Goal: Information Seeking & Learning: Learn about a topic

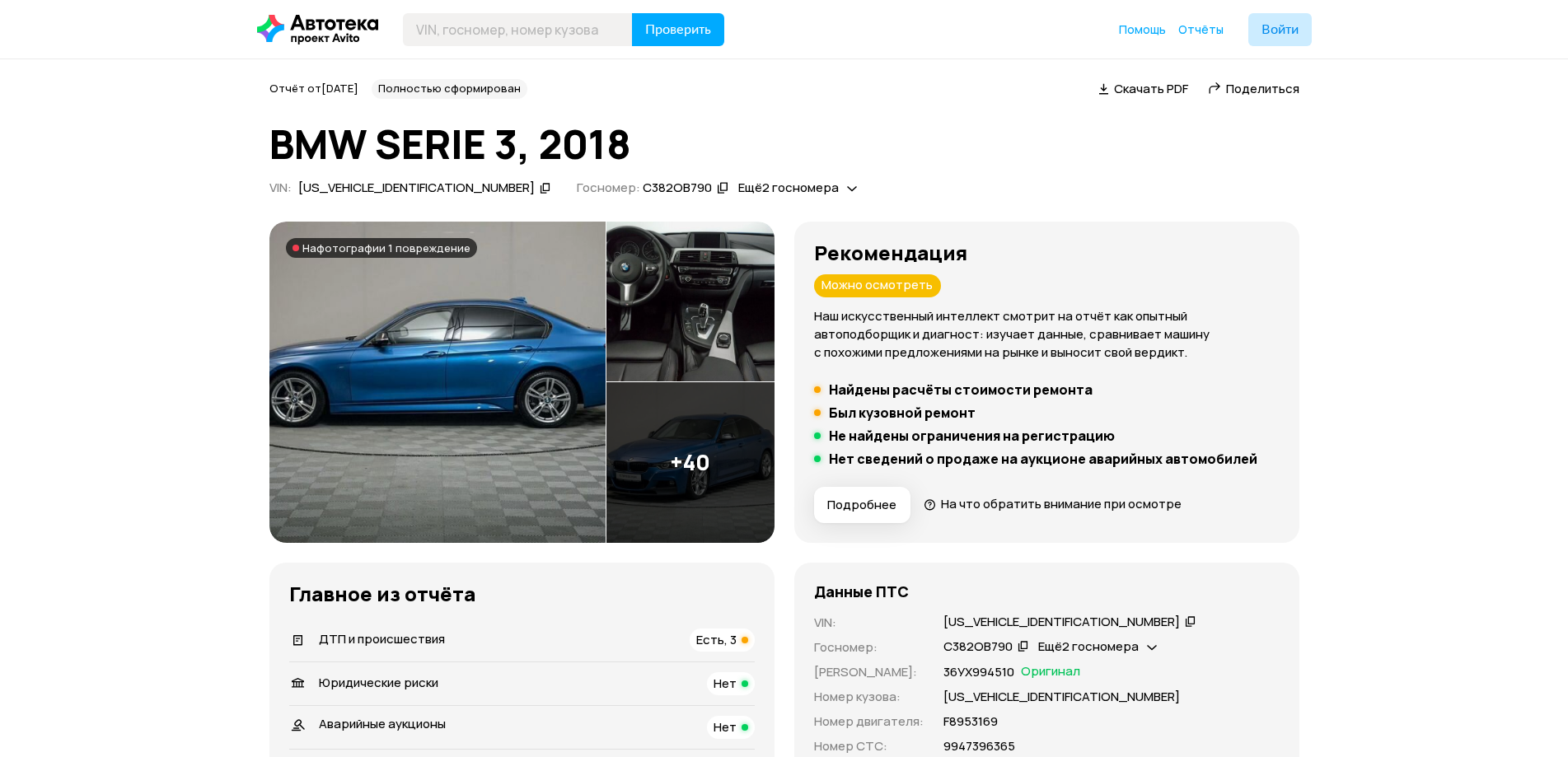
click at [539, 187] on icon at bounding box center [545, 188] width 12 height 16
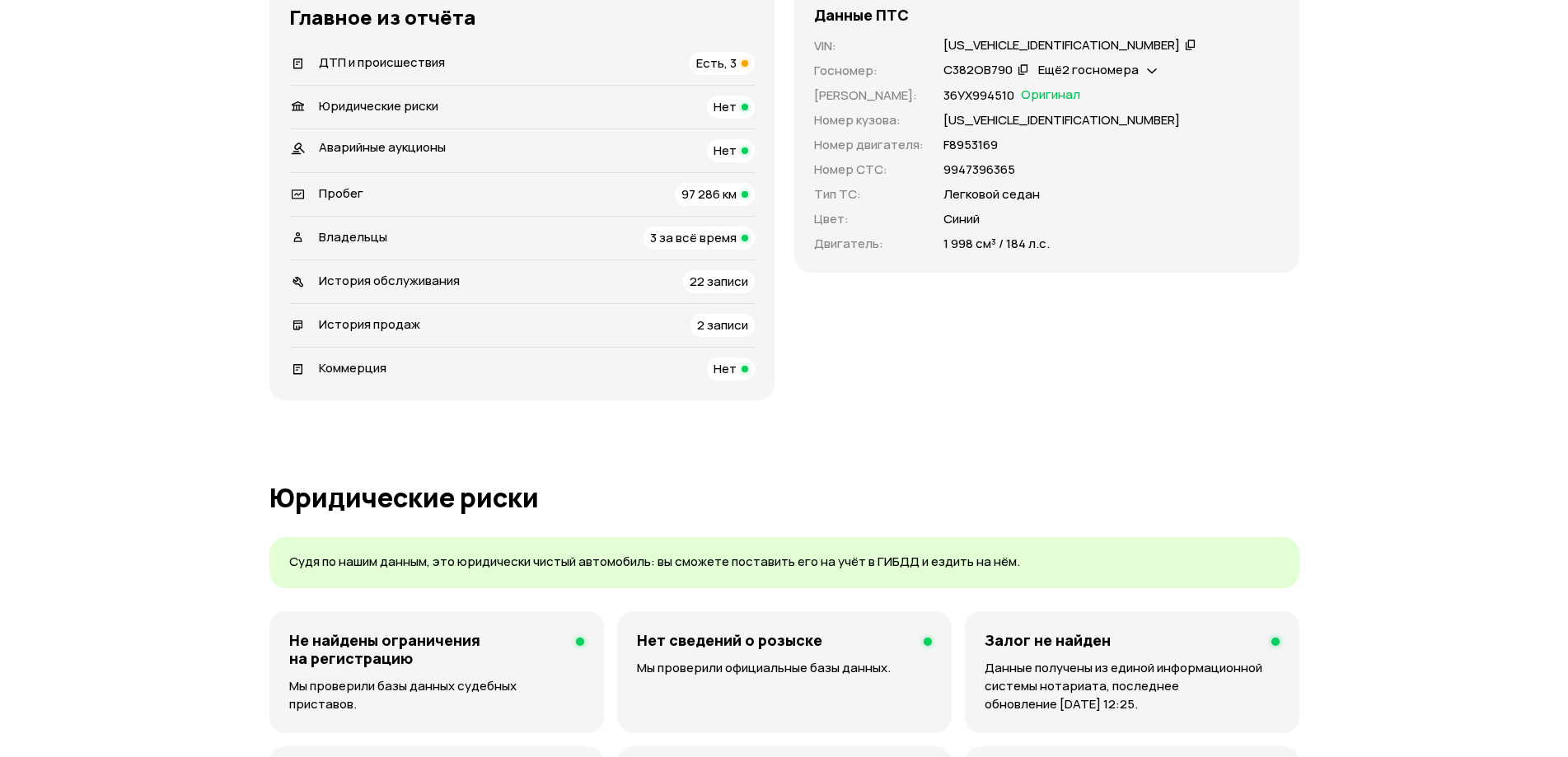
click at [733, 56] on span "Есть, 3" at bounding box center [716, 63] width 40 height 17
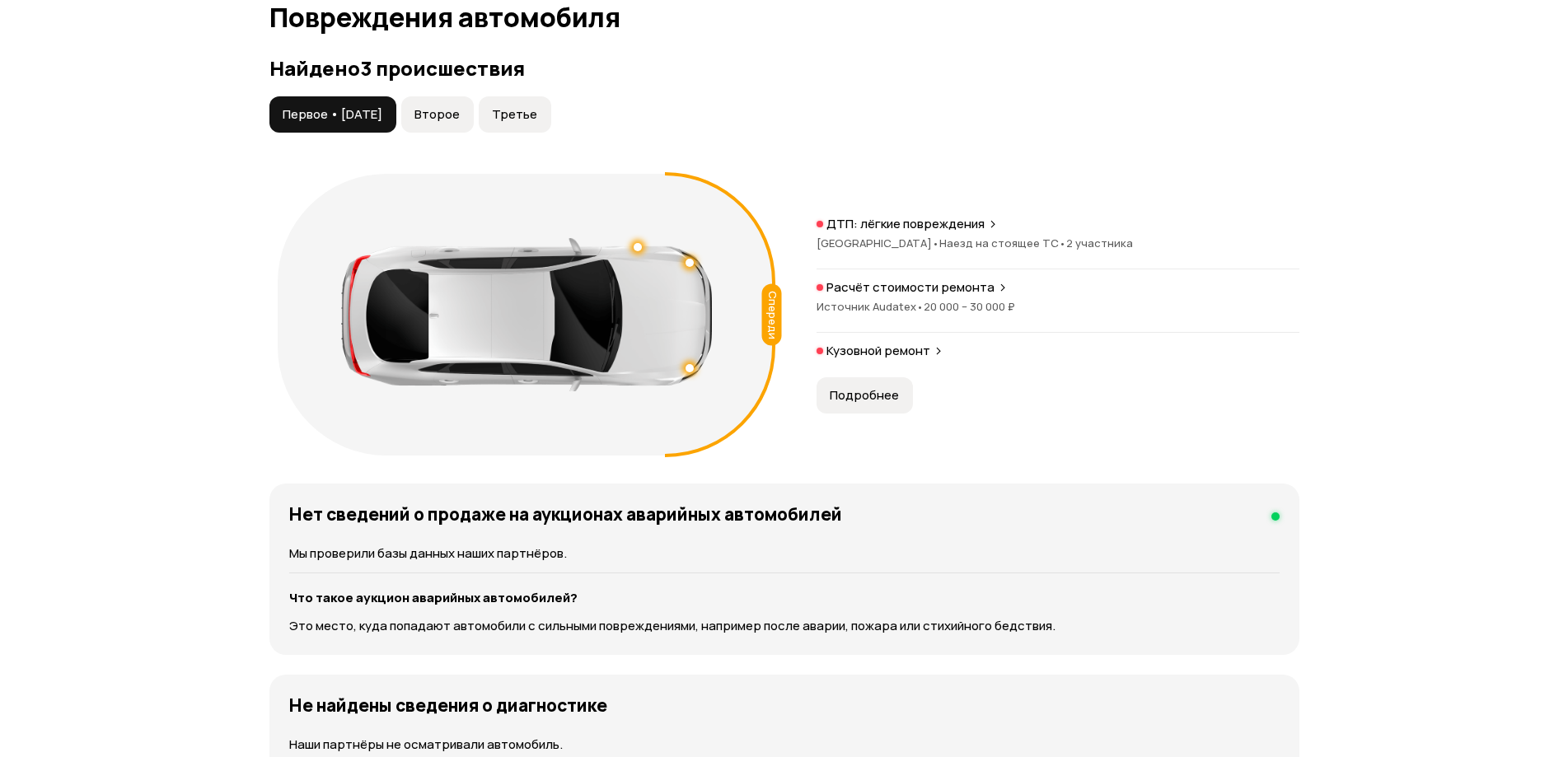
scroll to position [1707, 0]
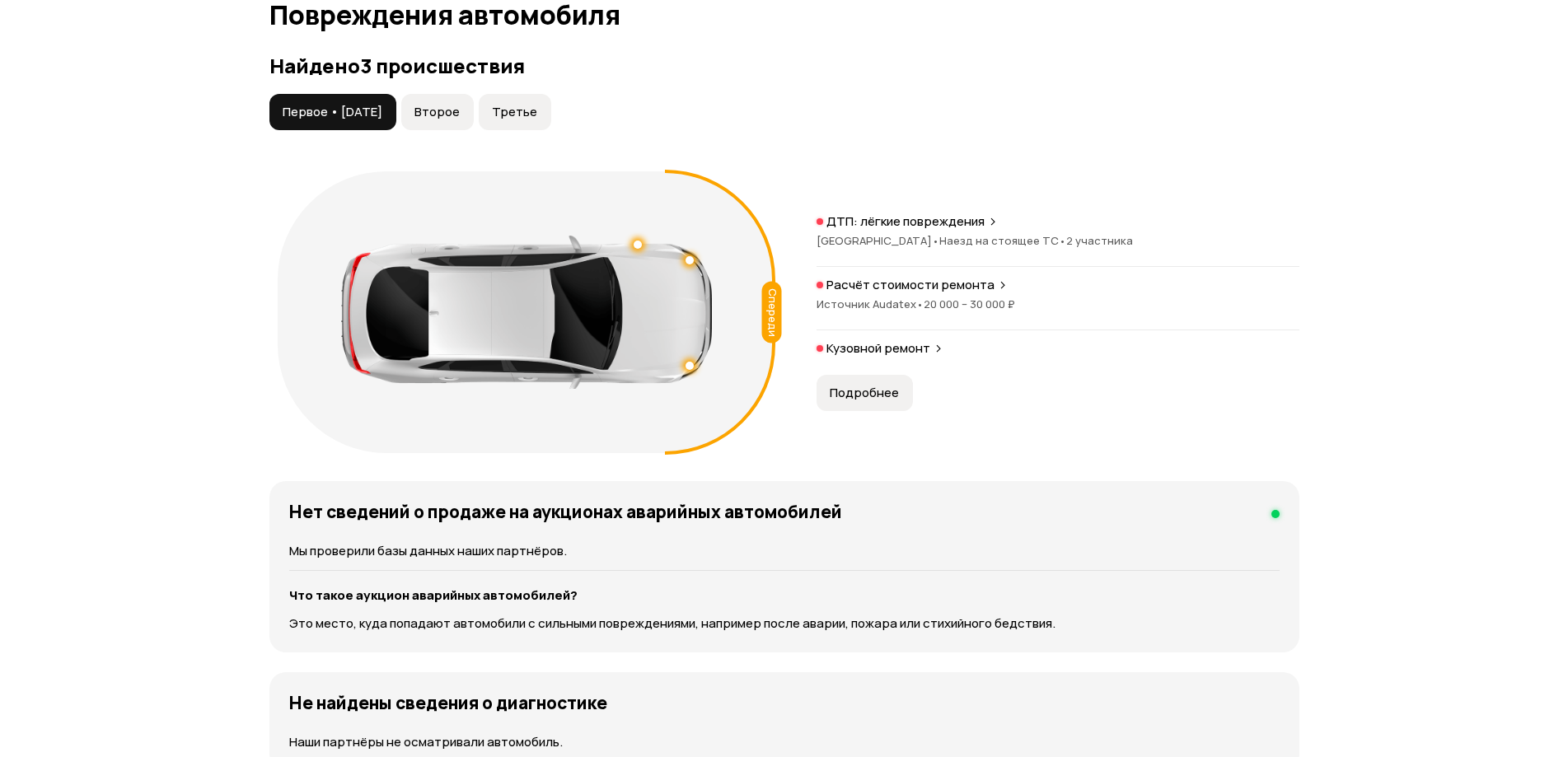
click at [474, 98] on button "Второе" at bounding box center [438, 112] width 73 height 36
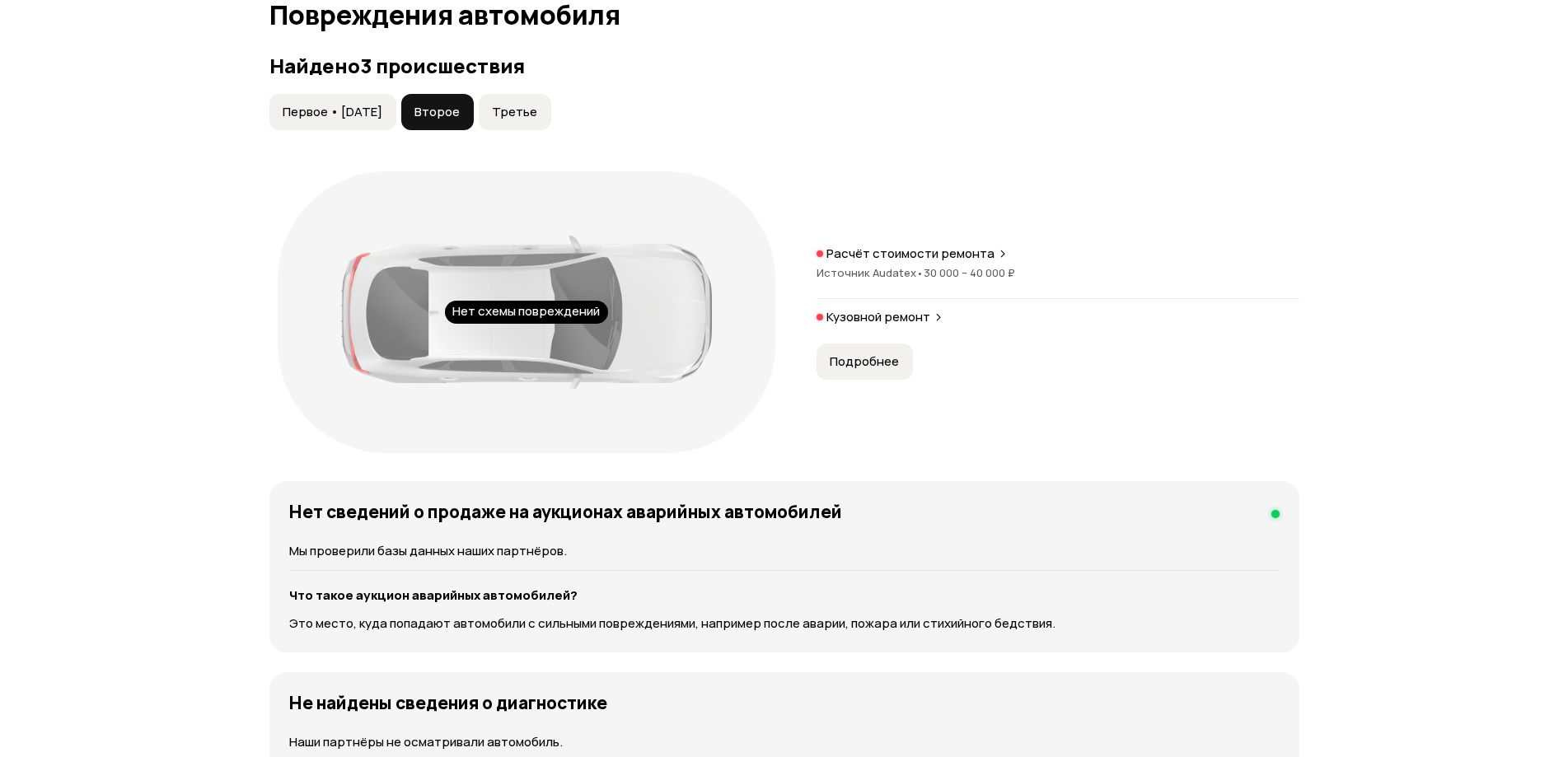
click at [533, 101] on button "Третье" at bounding box center [516, 112] width 73 height 36
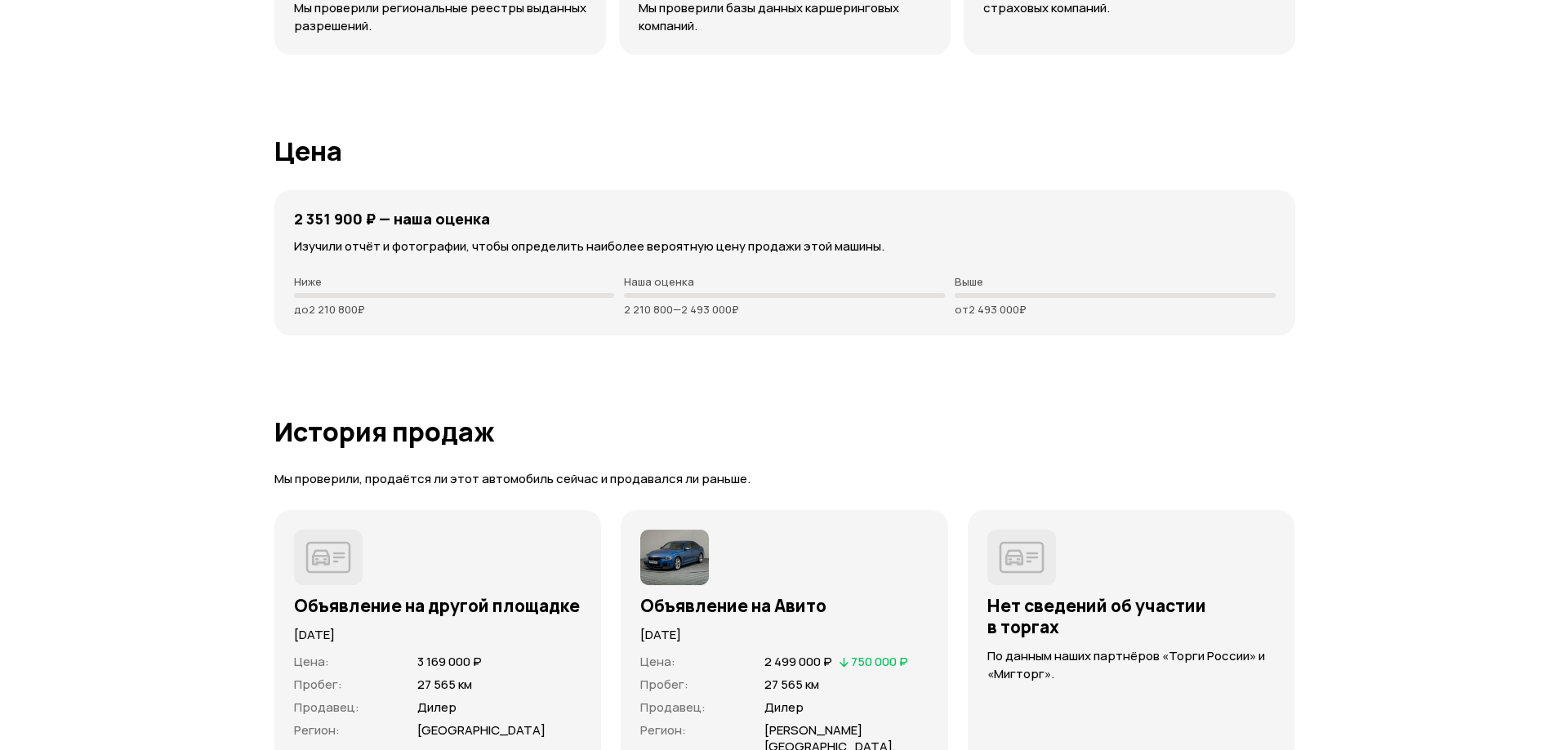
scroll to position [4549, 0]
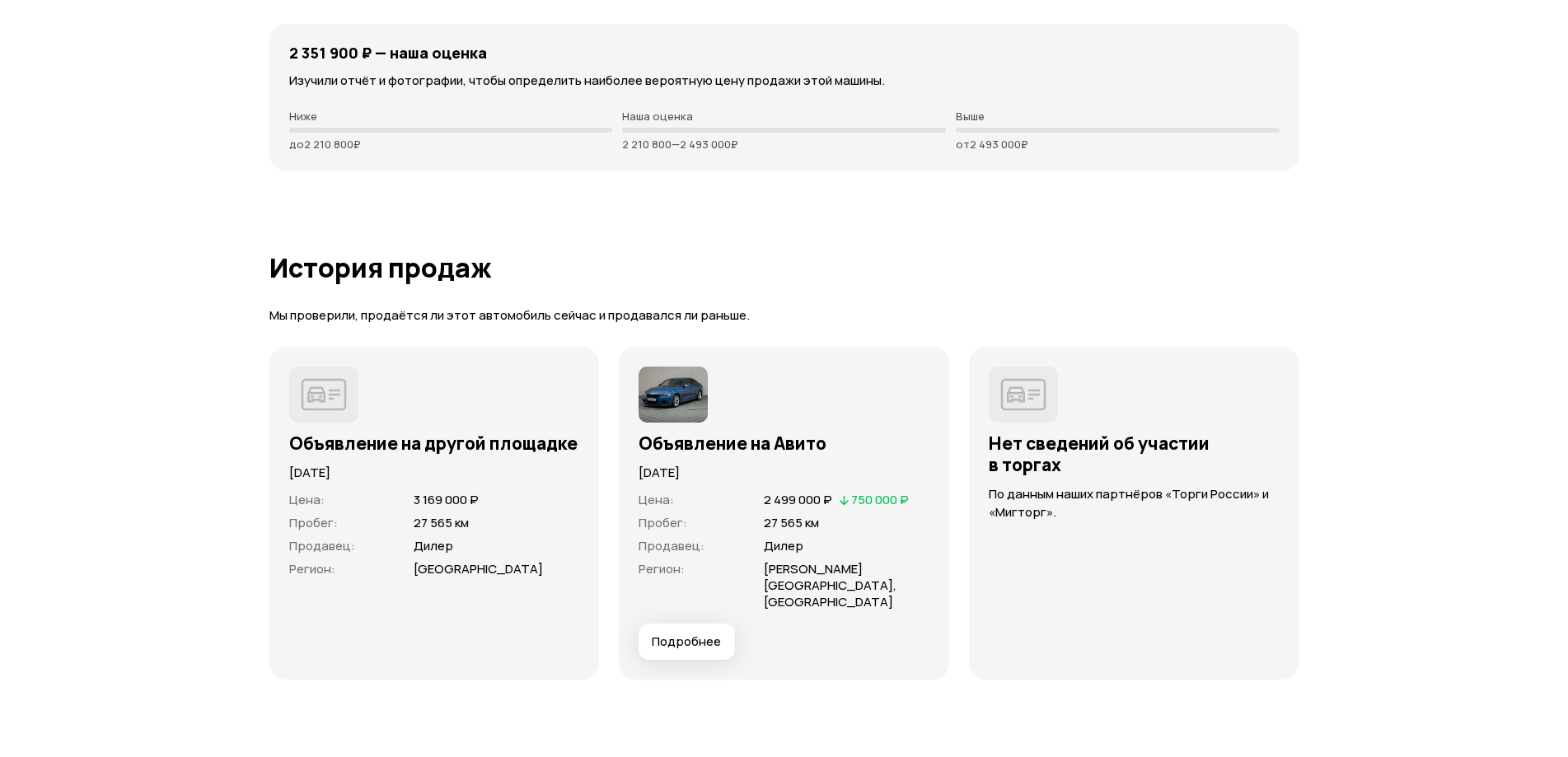
click at [715, 634] on span "Подробнее" at bounding box center [686, 642] width 69 height 16
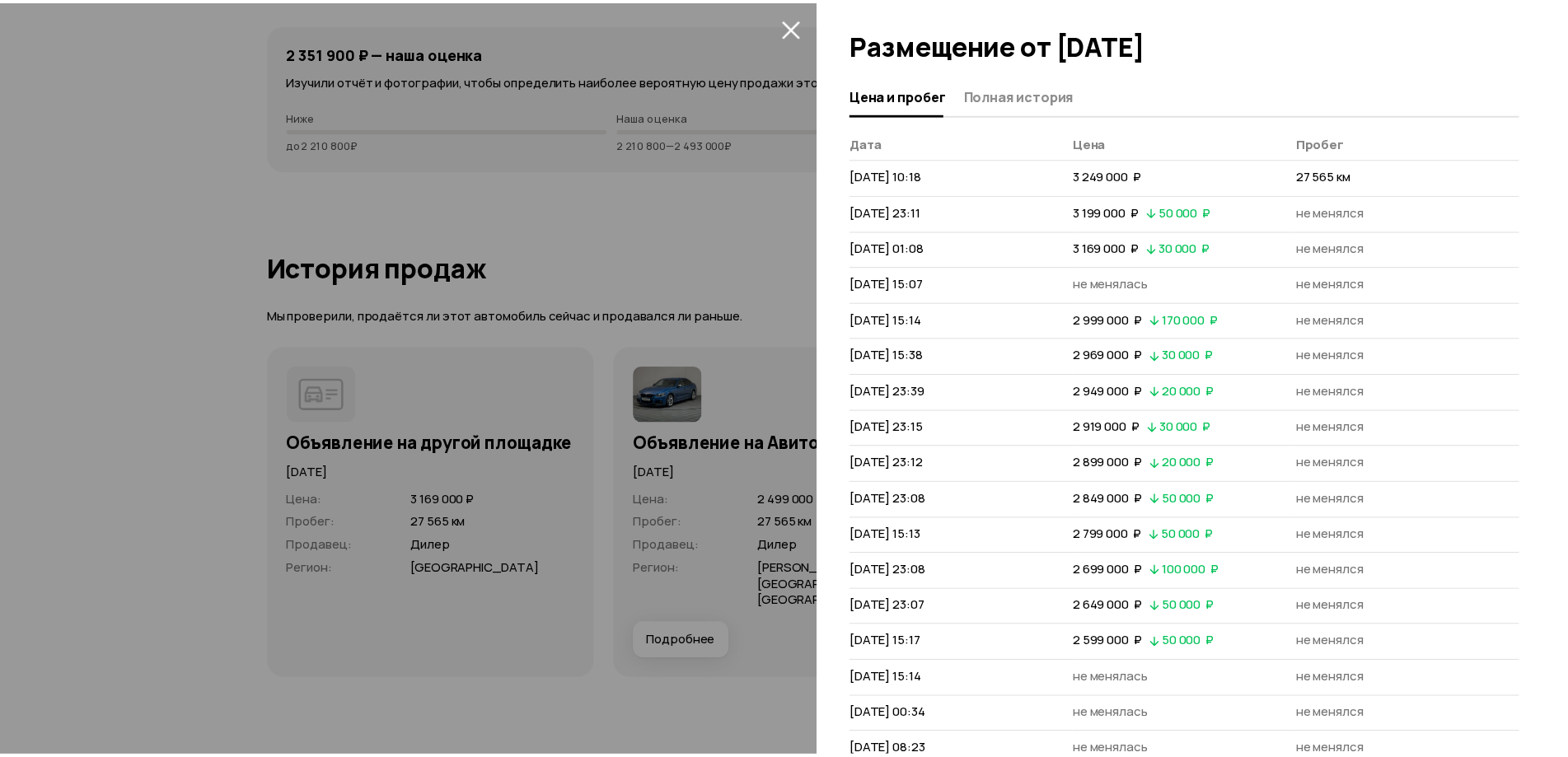
scroll to position [153, 0]
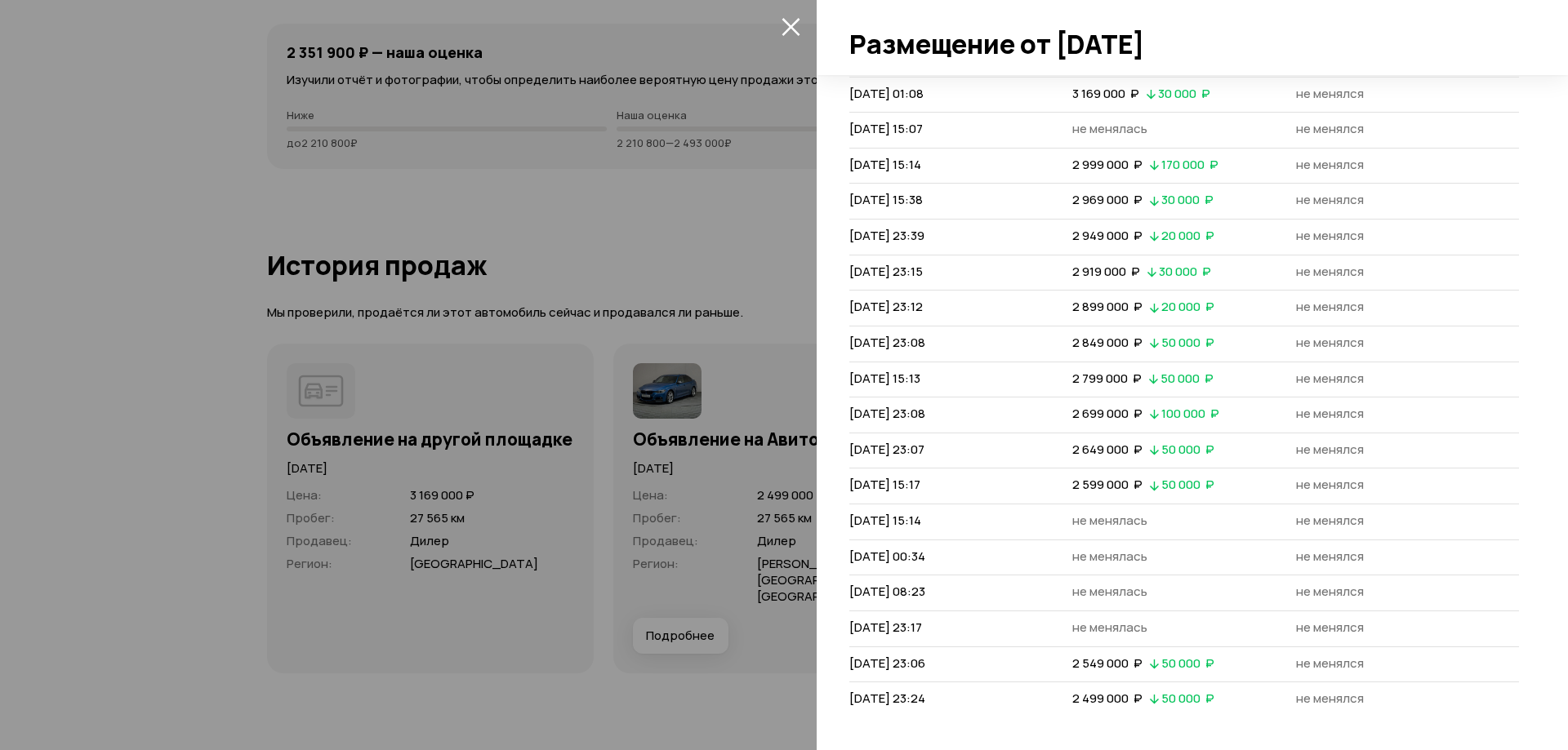
click at [794, 23] on icon "закрыть" at bounding box center [791, 27] width 18 height 18
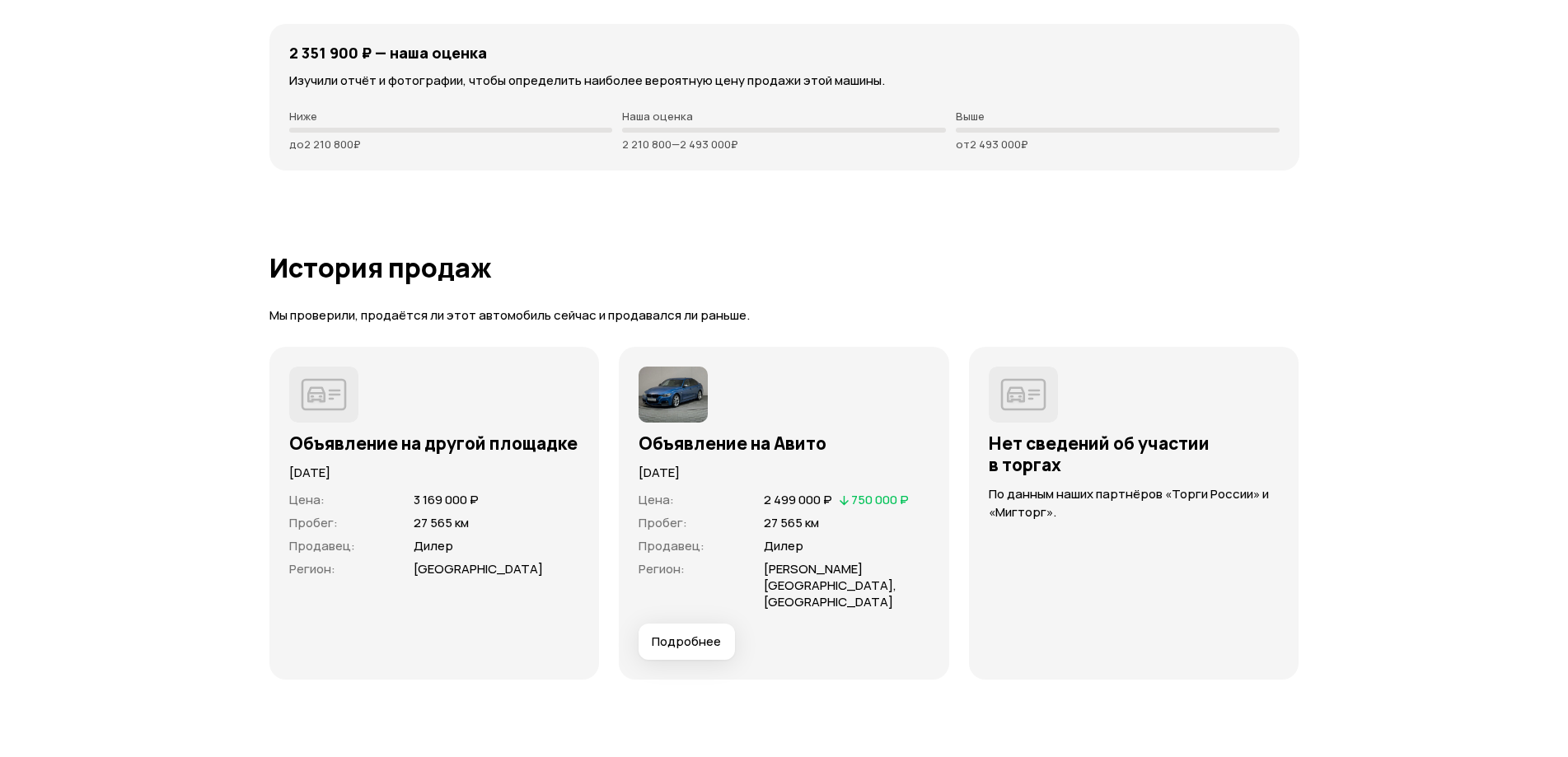
click at [661, 391] on img at bounding box center [673, 395] width 69 height 56
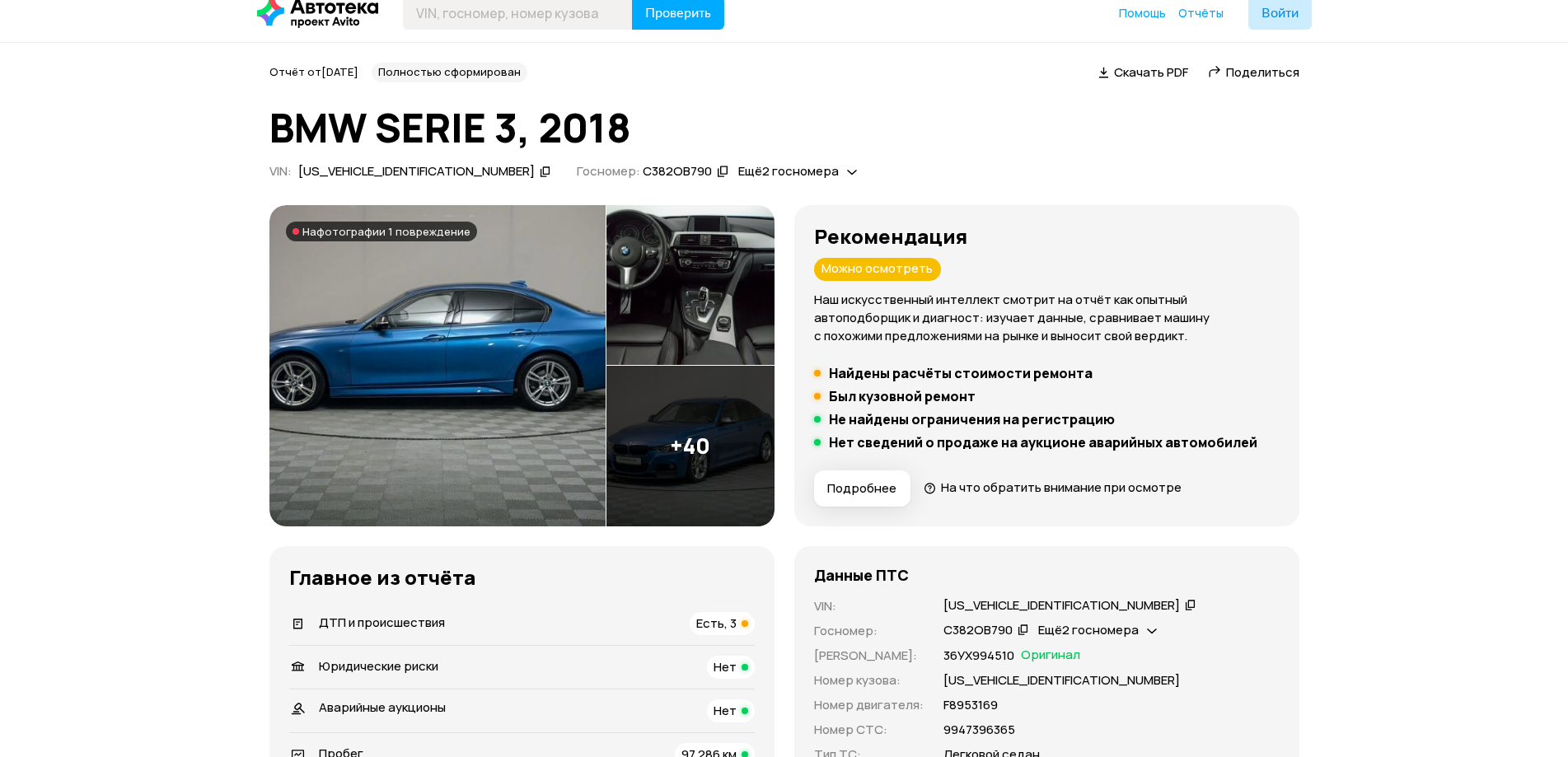
scroll to position [0, 0]
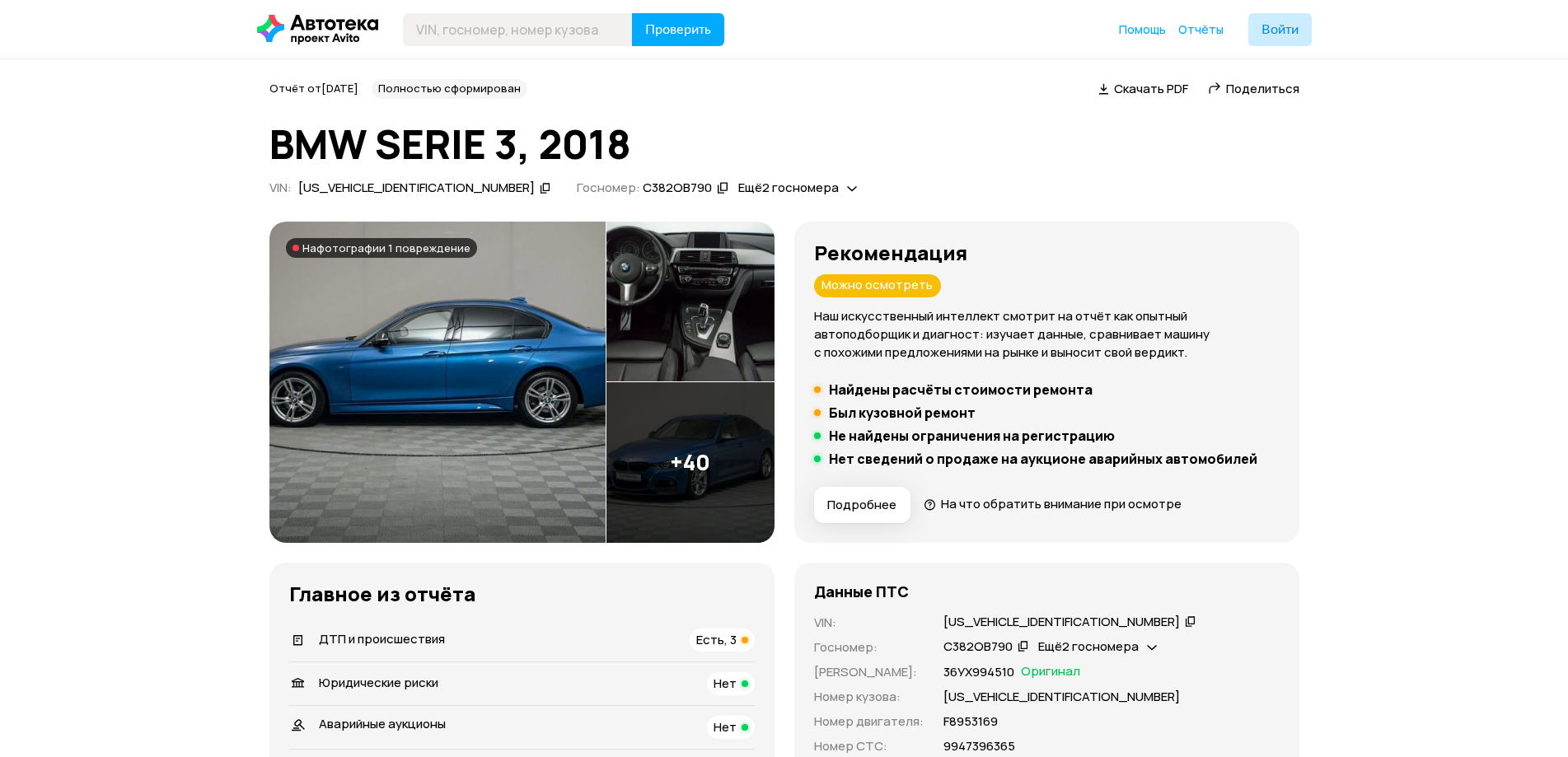
click at [463, 408] on img at bounding box center [437, 382] width 336 height 322
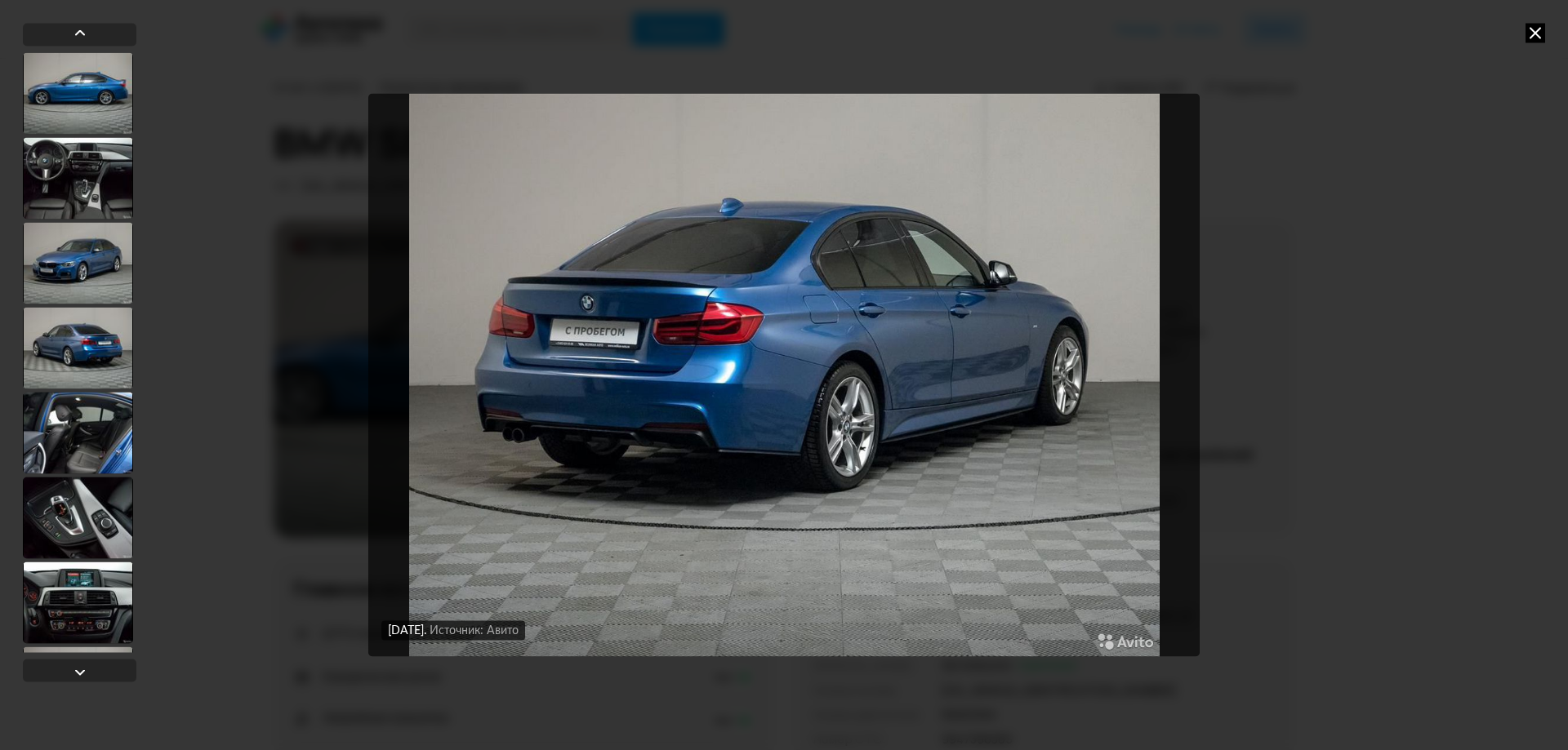
click at [1536, 33] on icon at bounding box center [1536, 32] width 20 height 20
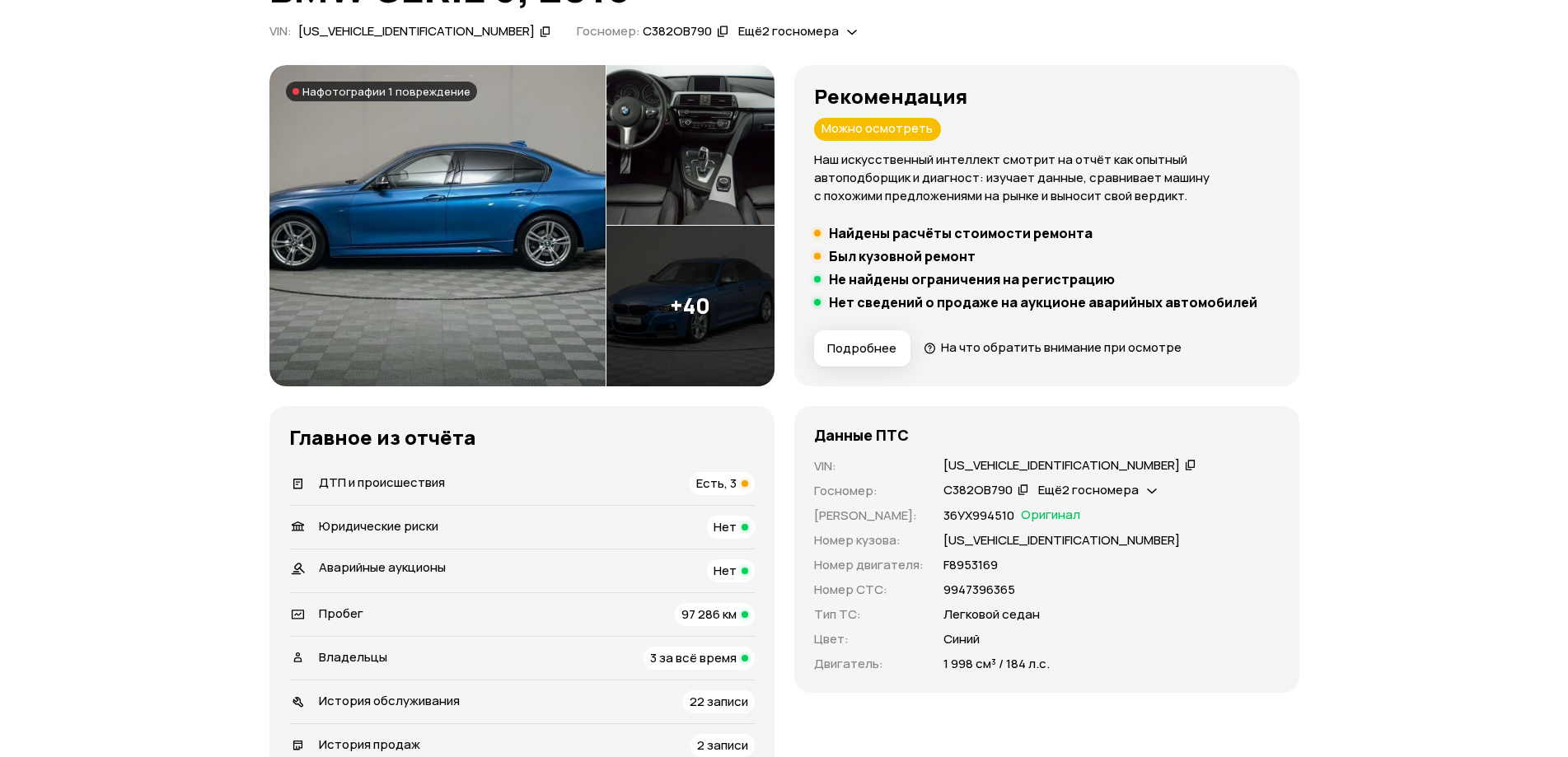
scroll to position [247, 0]
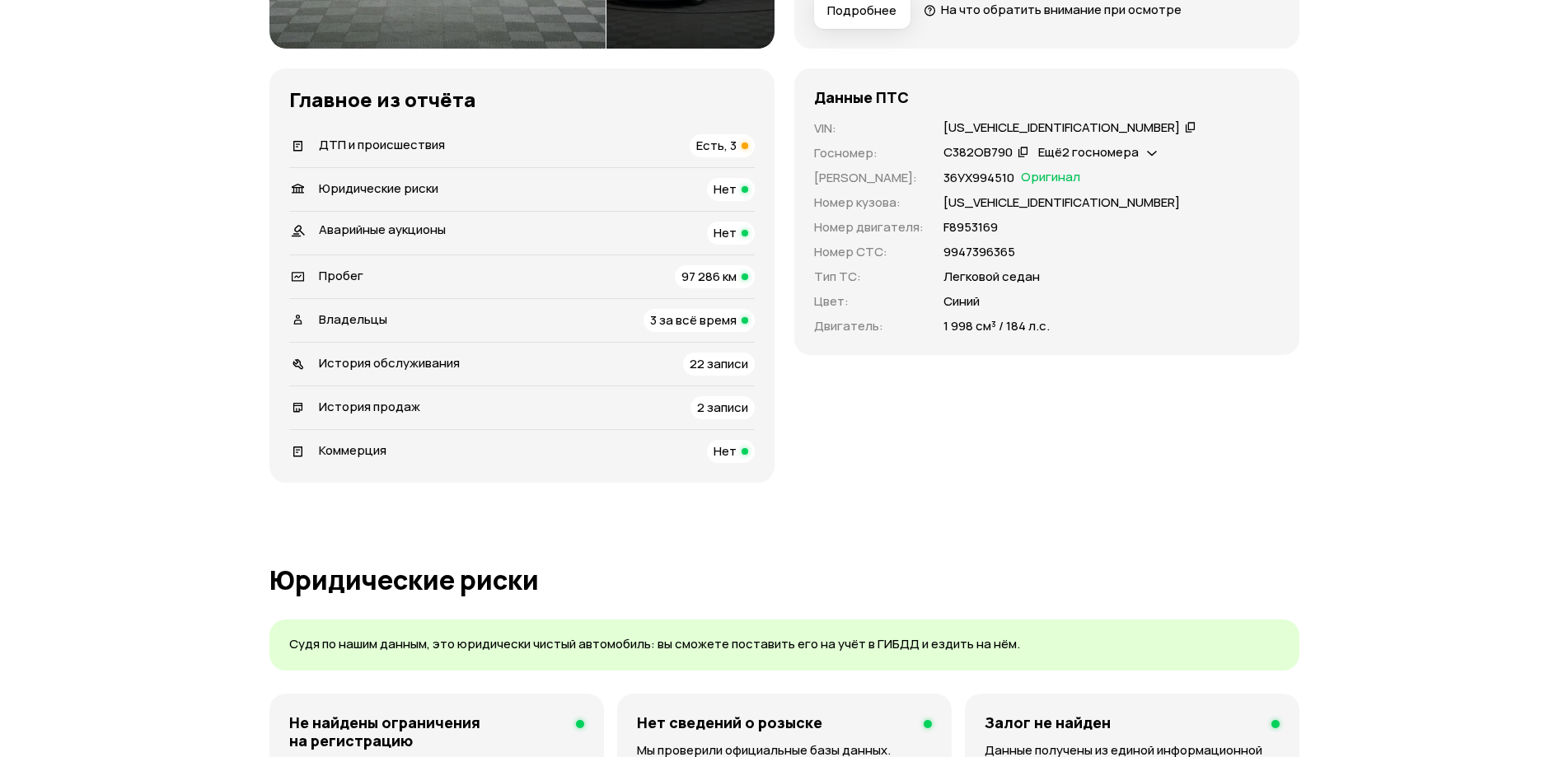
click at [738, 148] on div "Есть, 3" at bounding box center [722, 145] width 65 height 23
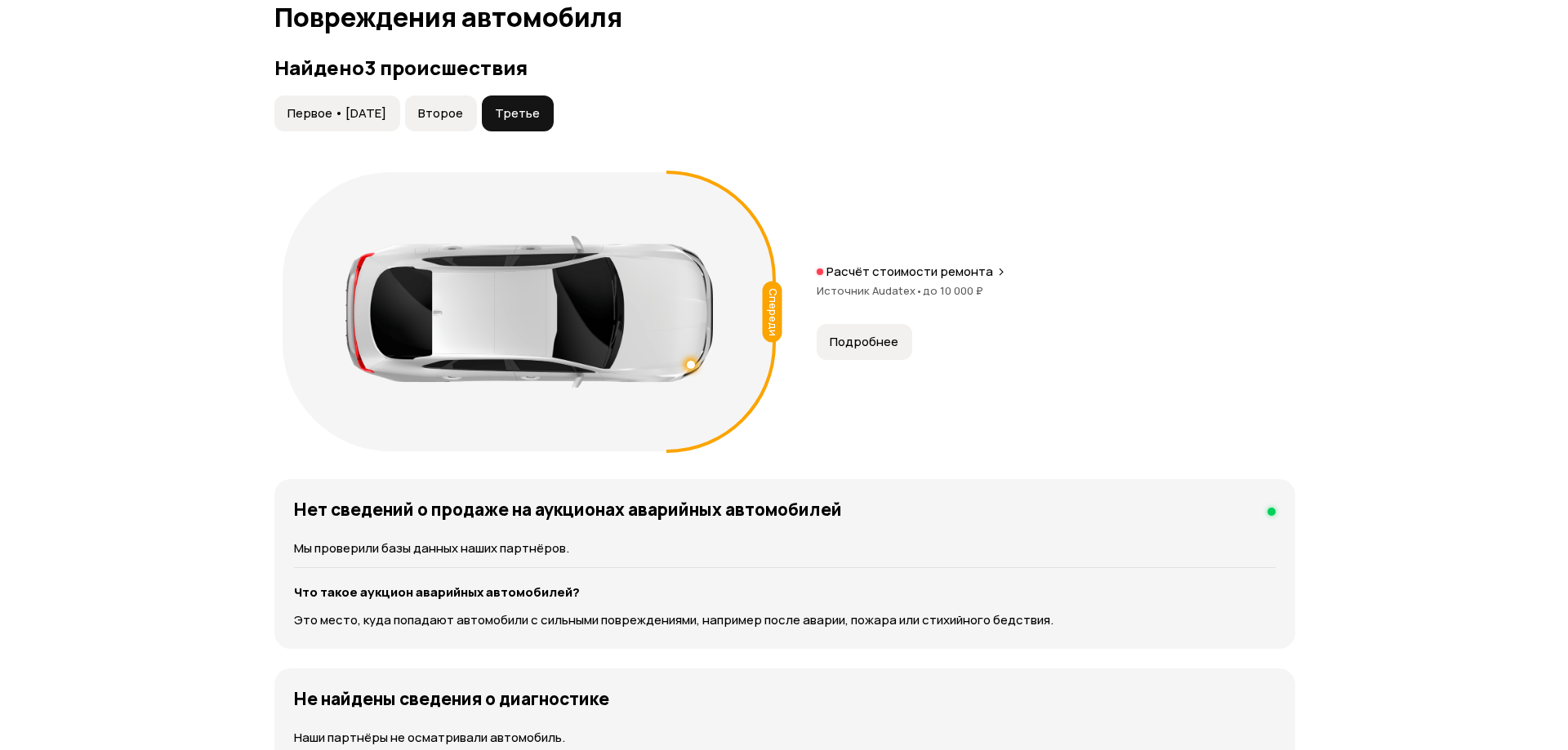
scroll to position [1691, 0]
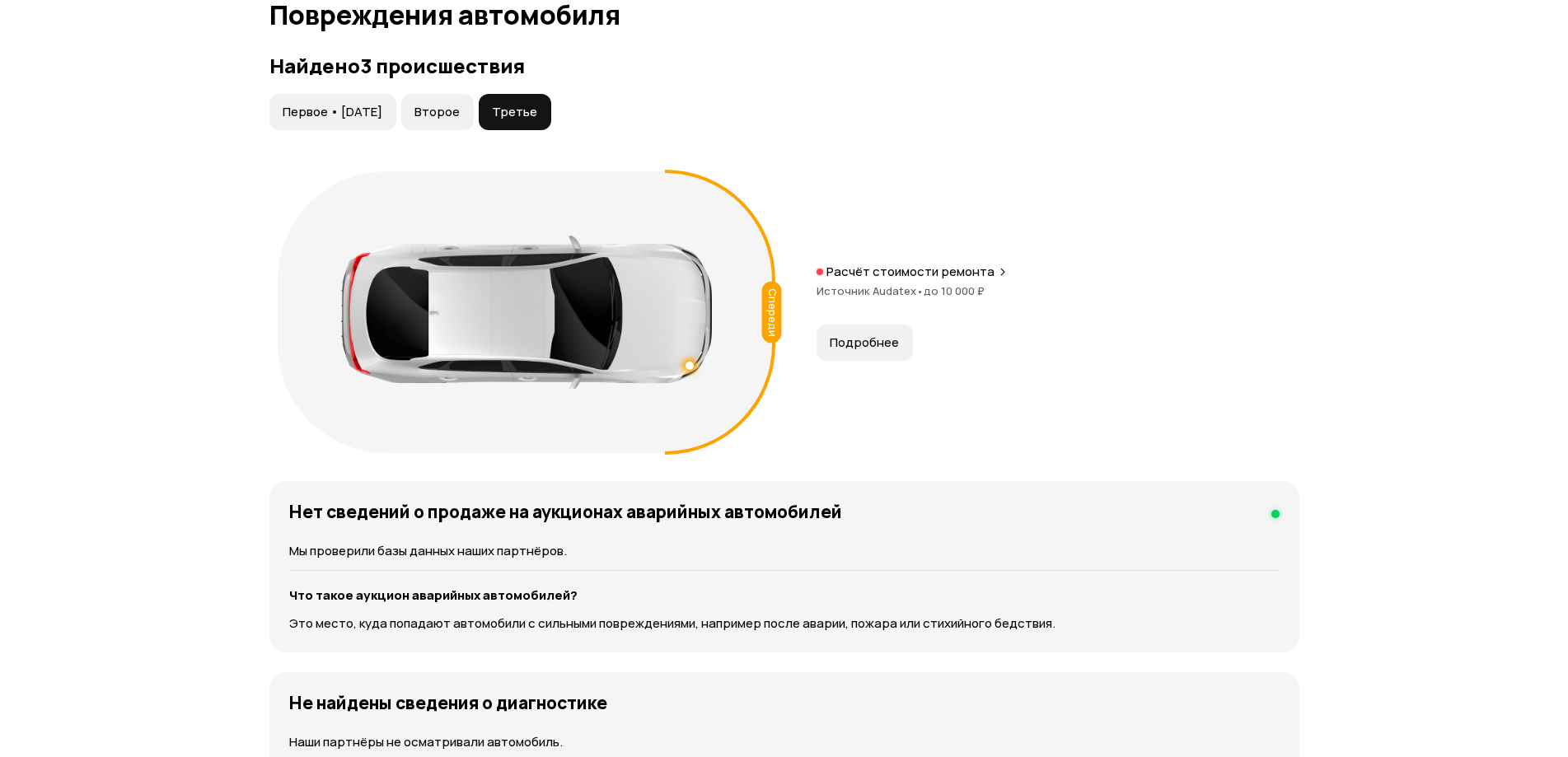
click at [460, 117] on span "Второе" at bounding box center [437, 112] width 46 height 16
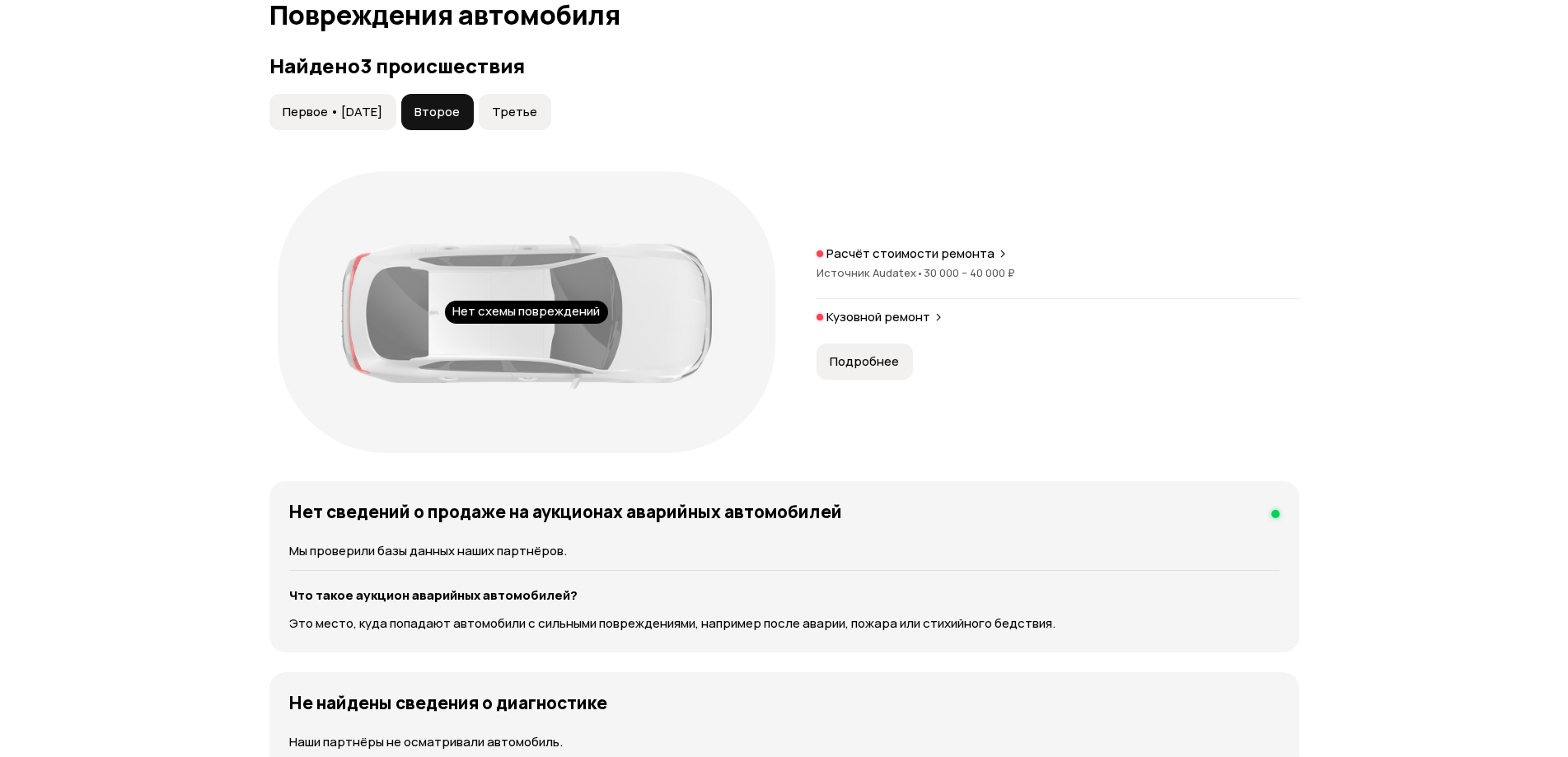
click at [355, 114] on span "Первое • [DATE]" at bounding box center [332, 112] width 99 height 16
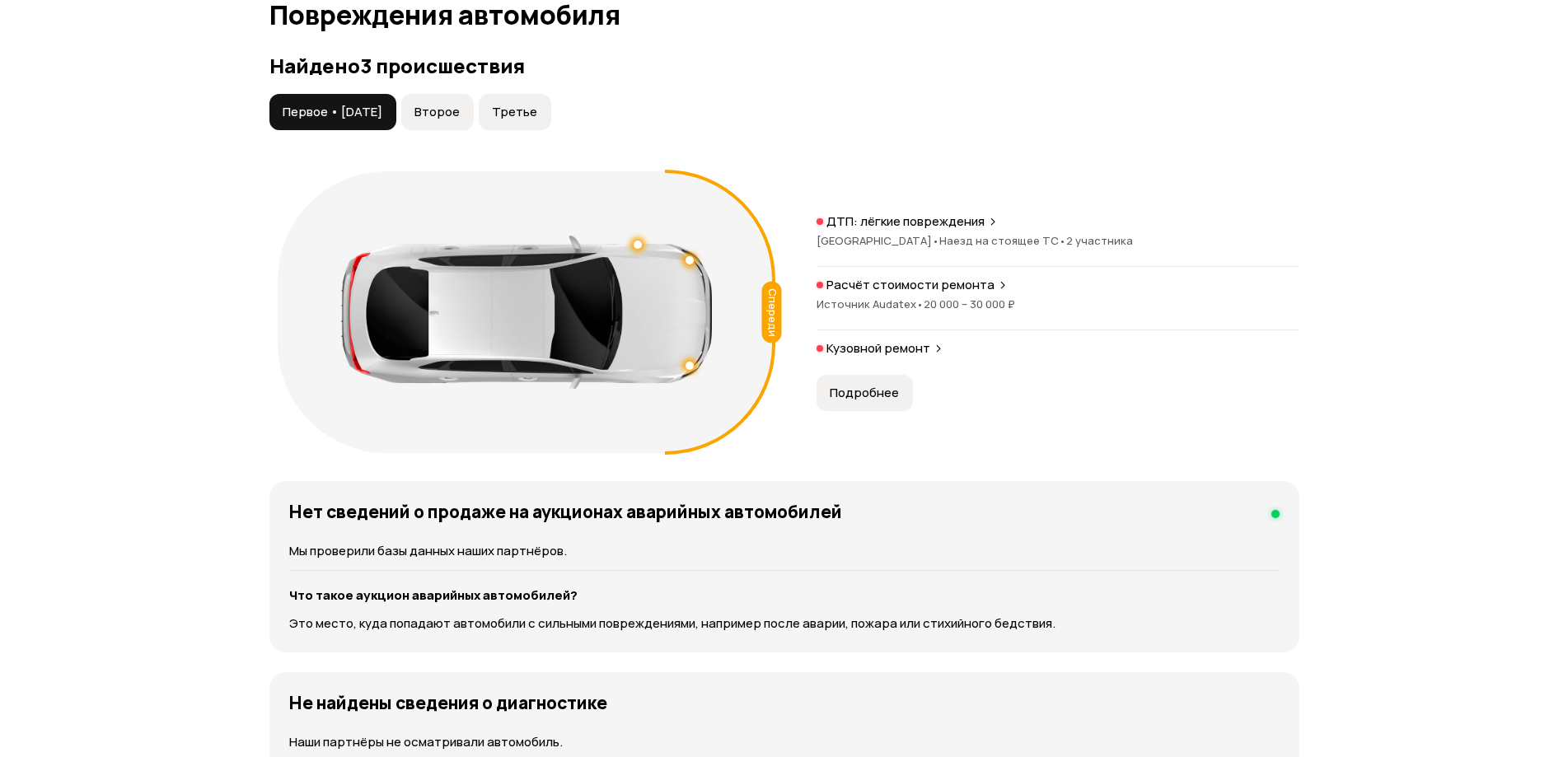
click at [965, 278] on p "Расчёт стоимости ремонта" at bounding box center [910, 285] width 169 height 16
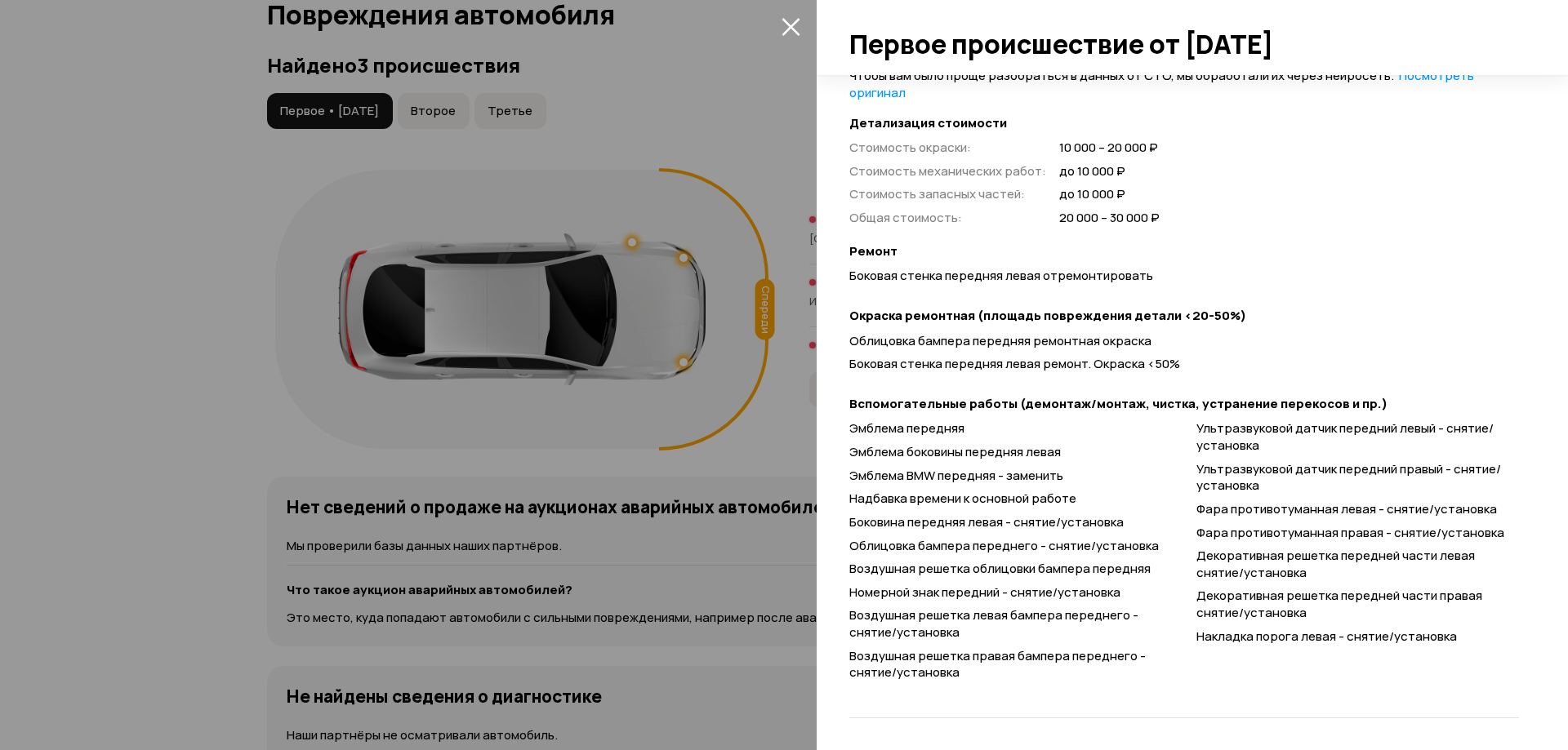
scroll to position [423, 0]
click at [1329, 184] on div "Стоимость окраски : 10 000 – 20 000 ₽ Стоимость механических работ : до 10 000 …" at bounding box center [1184, 182] width 670 height 88
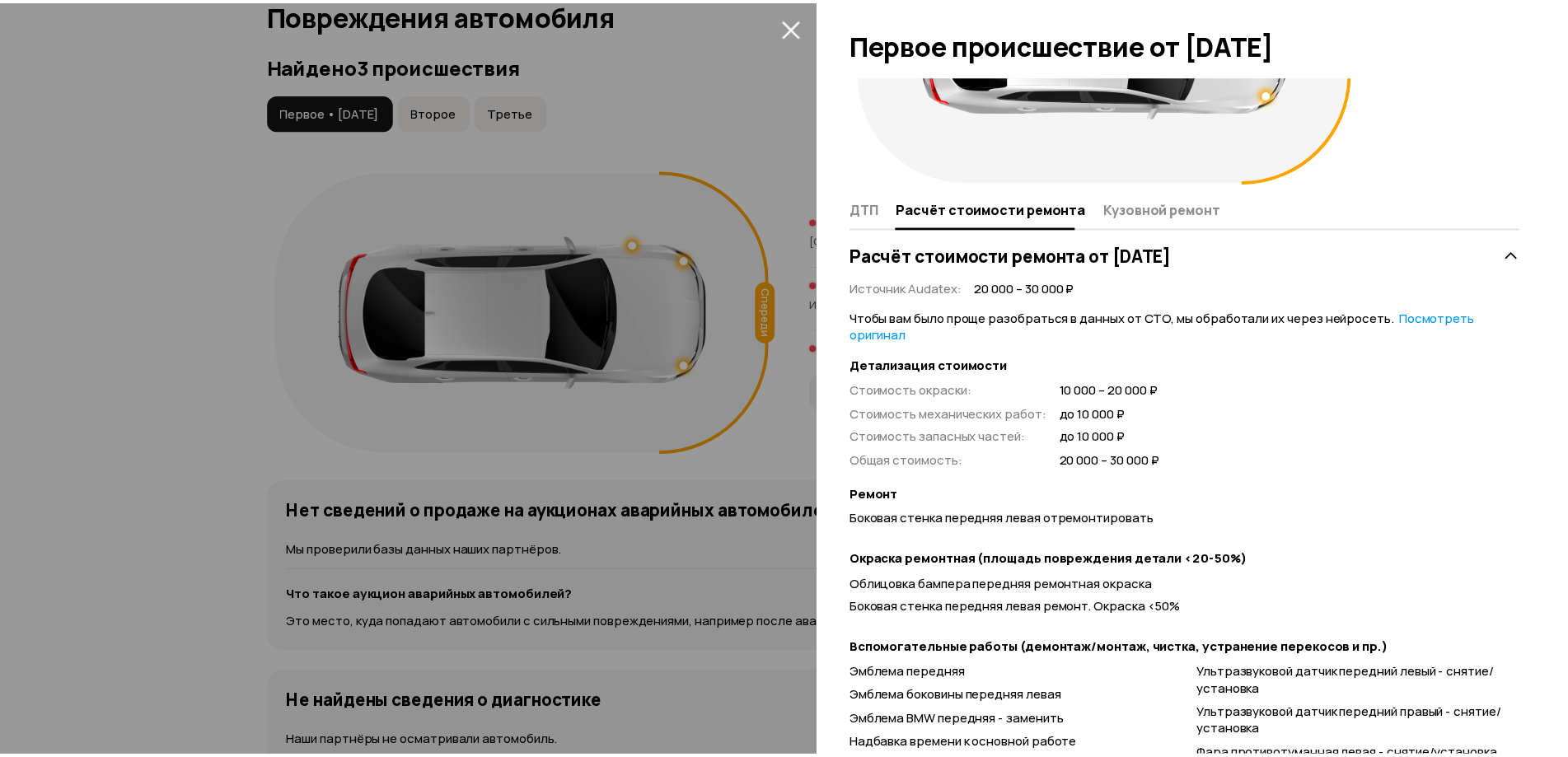
scroll to position [0, 0]
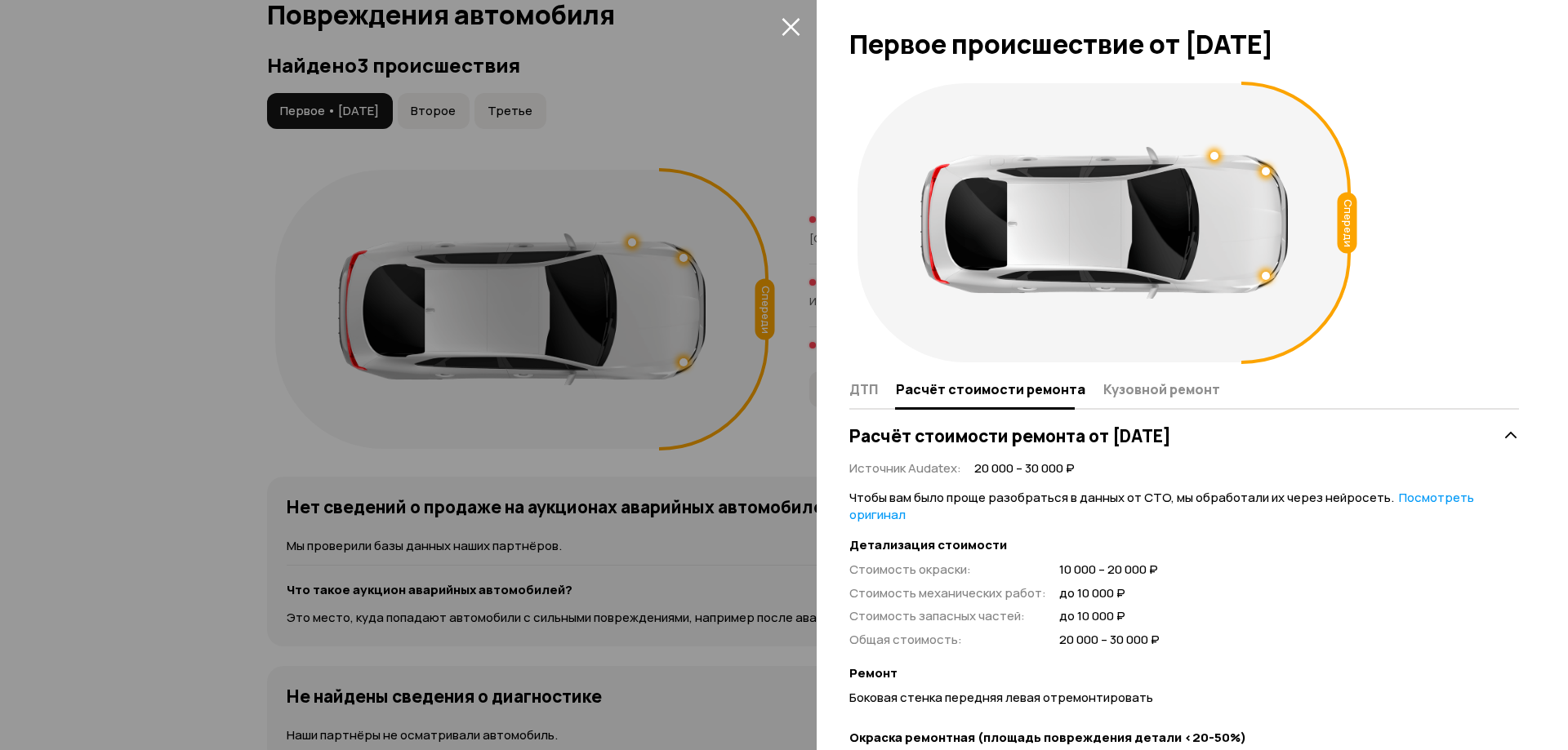
click at [801, 24] on button "закрыть" at bounding box center [790, 25] width 26 height 26
